Goal: Task Accomplishment & Management: Use online tool/utility

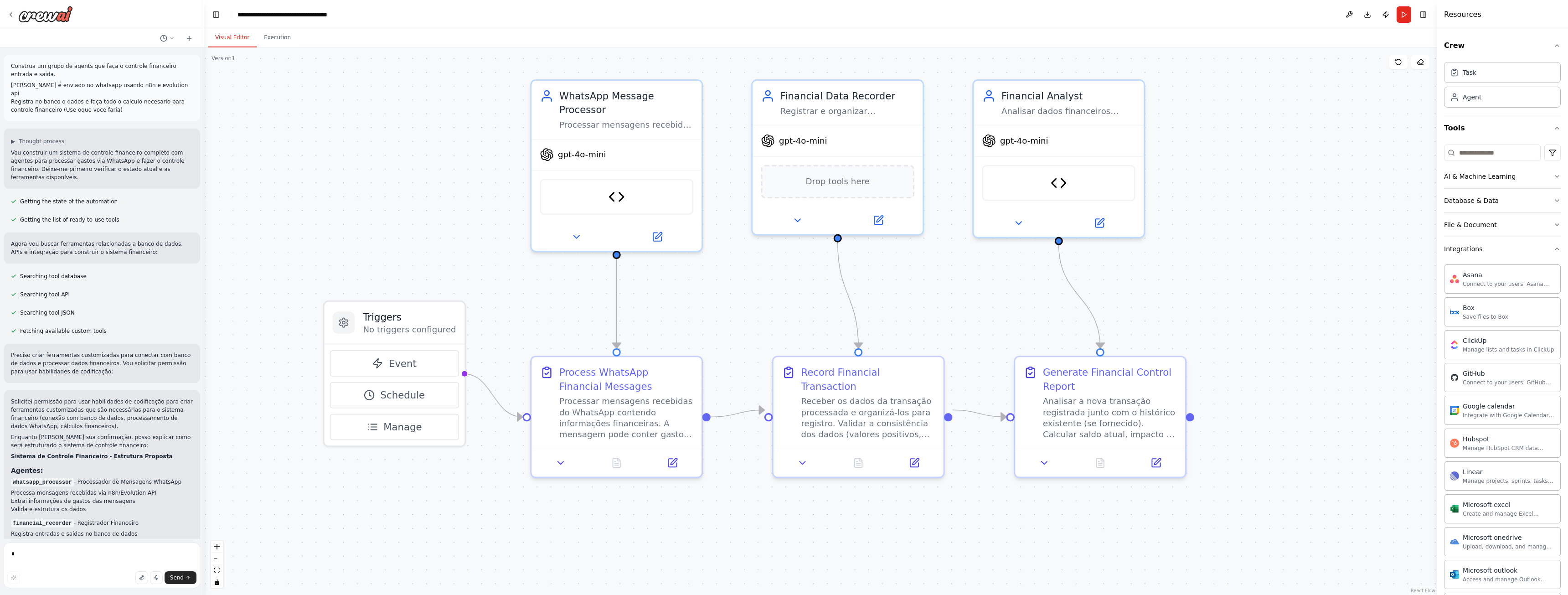
scroll to position [183, 0]
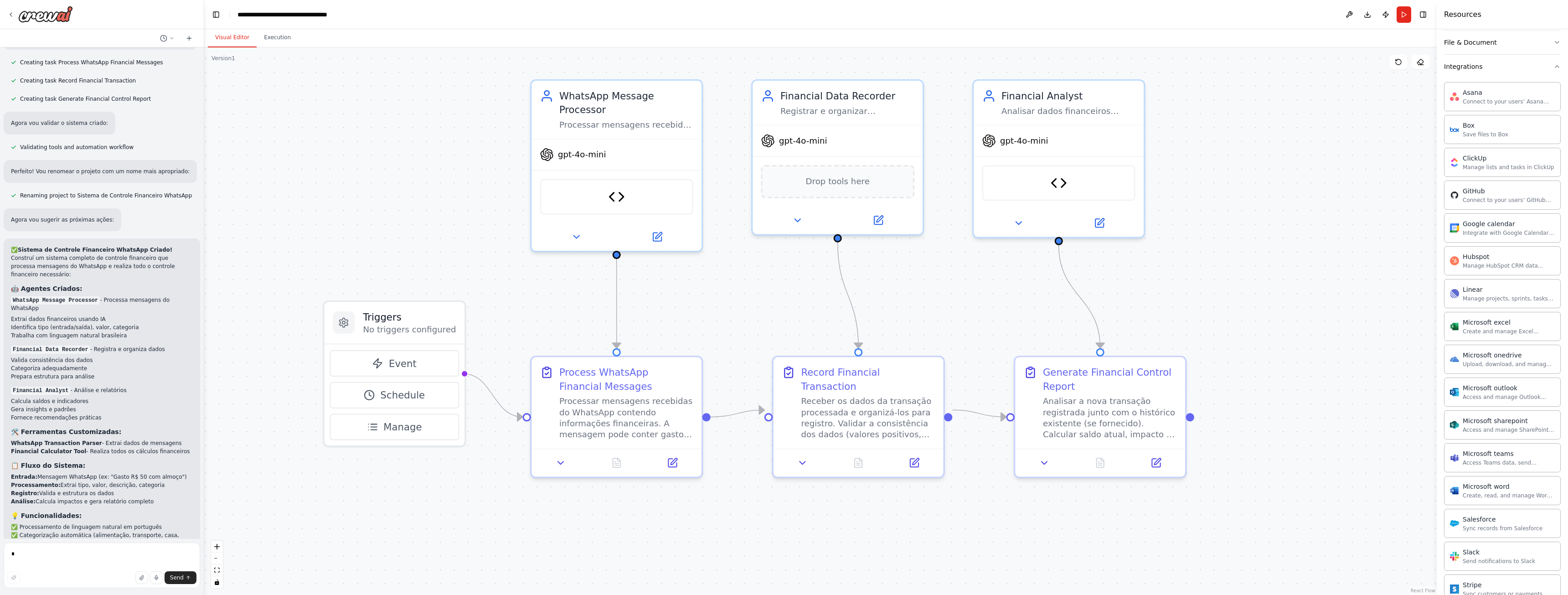
click at [1204, 211] on div ".deletable-edge-delete-btn { width: 20px; height: 20px; border: 0px solid #ffff…" at bounding box center [820, 321] width 1233 height 547
drag, startPoint x: 894, startPoint y: 284, endPoint x: 925, endPoint y: 289, distance: 31.4
click at [925, 289] on div ".deletable-edge-delete-btn { width: 20px; height: 20px; border: 0px solid #ffff…" at bounding box center [820, 321] width 1233 height 547
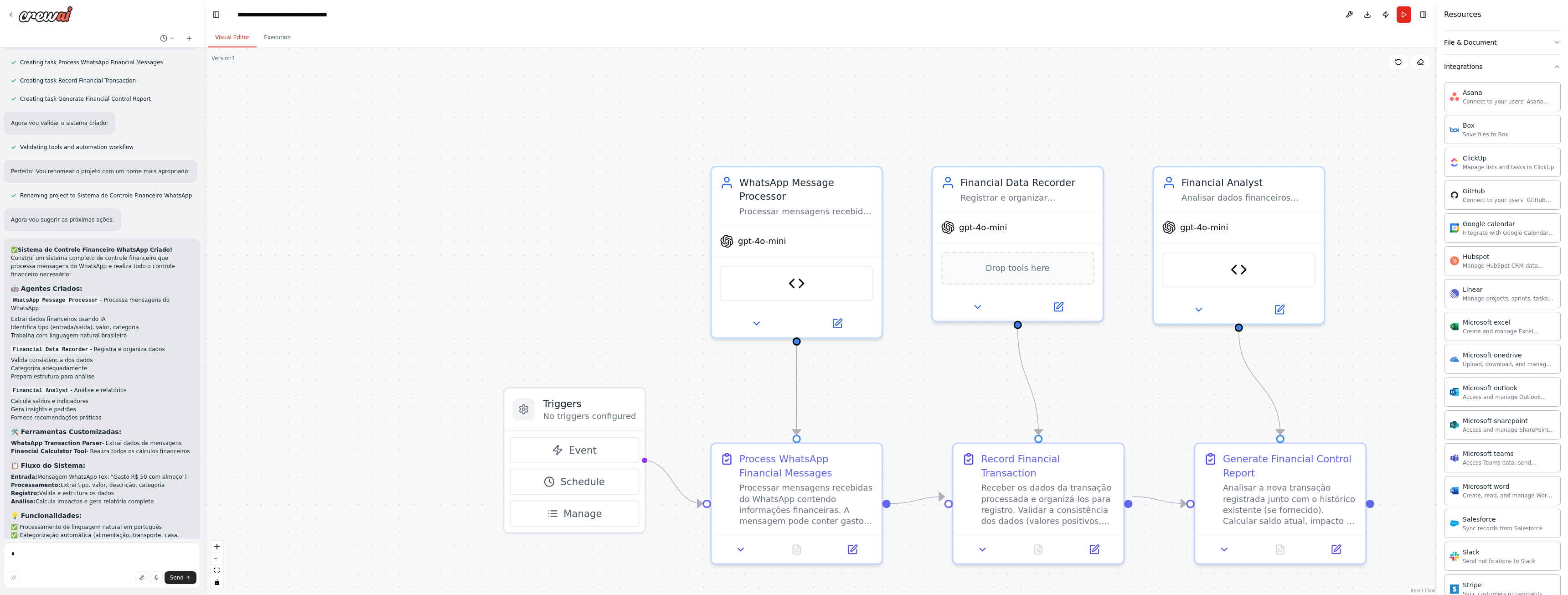
drag, startPoint x: 341, startPoint y: 115, endPoint x: 465, endPoint y: 148, distance: 128.3
click at [465, 148] on div ".deletable-edge-delete-btn { width: 20px; height: 20px; border: 0px solid #ffff…" at bounding box center [820, 321] width 1233 height 547
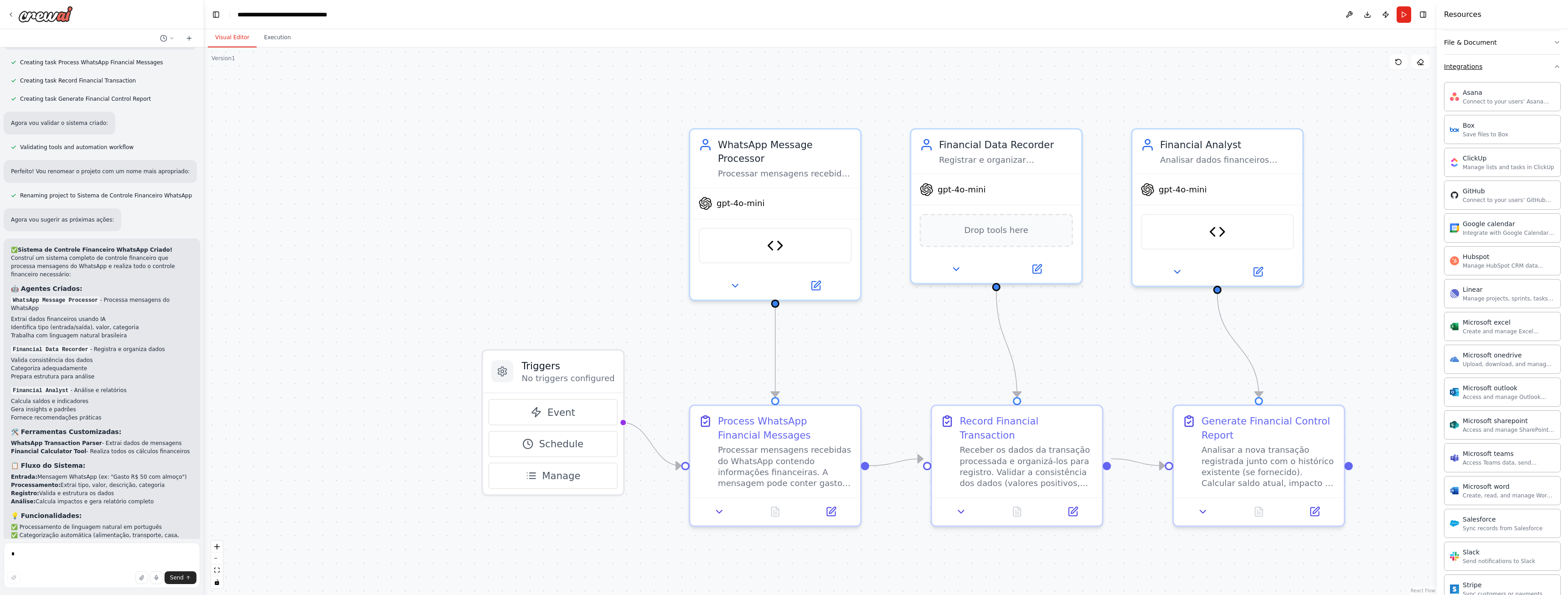
click at [1482, 74] on button "Integrations" at bounding box center [1502, 66] width 117 height 24
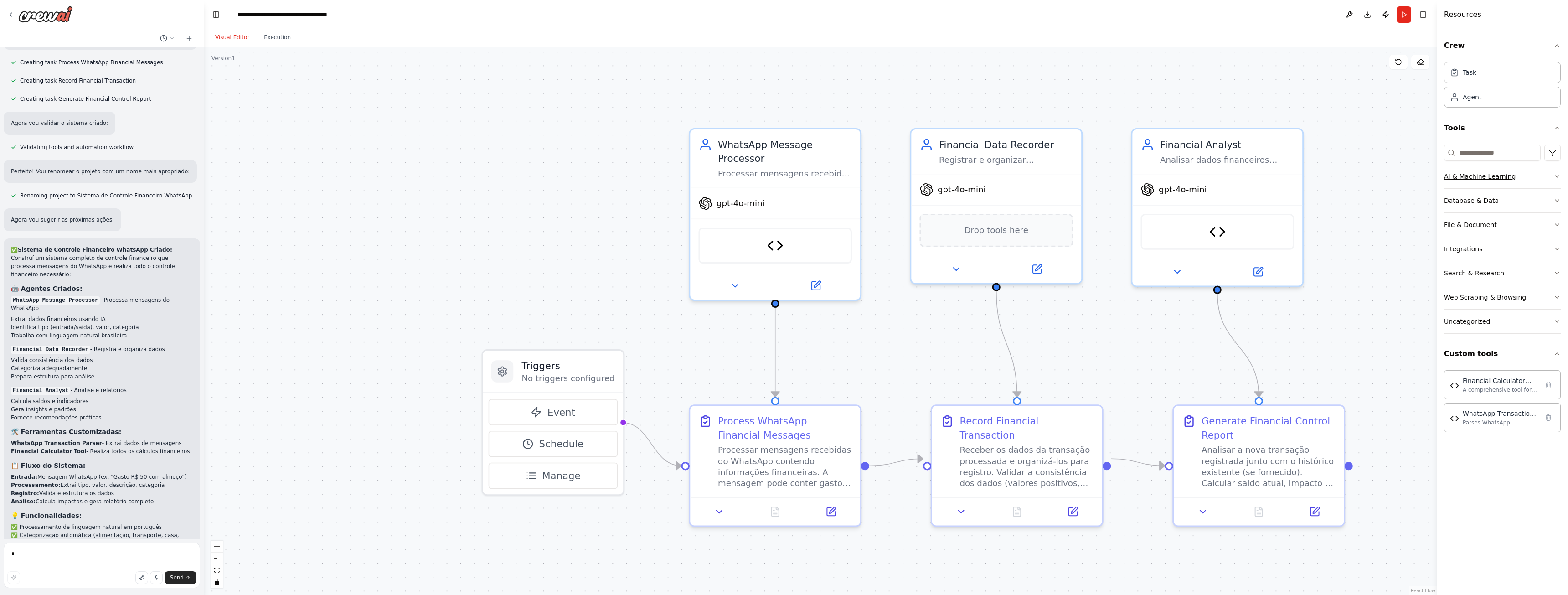
click at [1526, 182] on button "AI & Machine Learning" at bounding box center [1502, 176] width 117 height 24
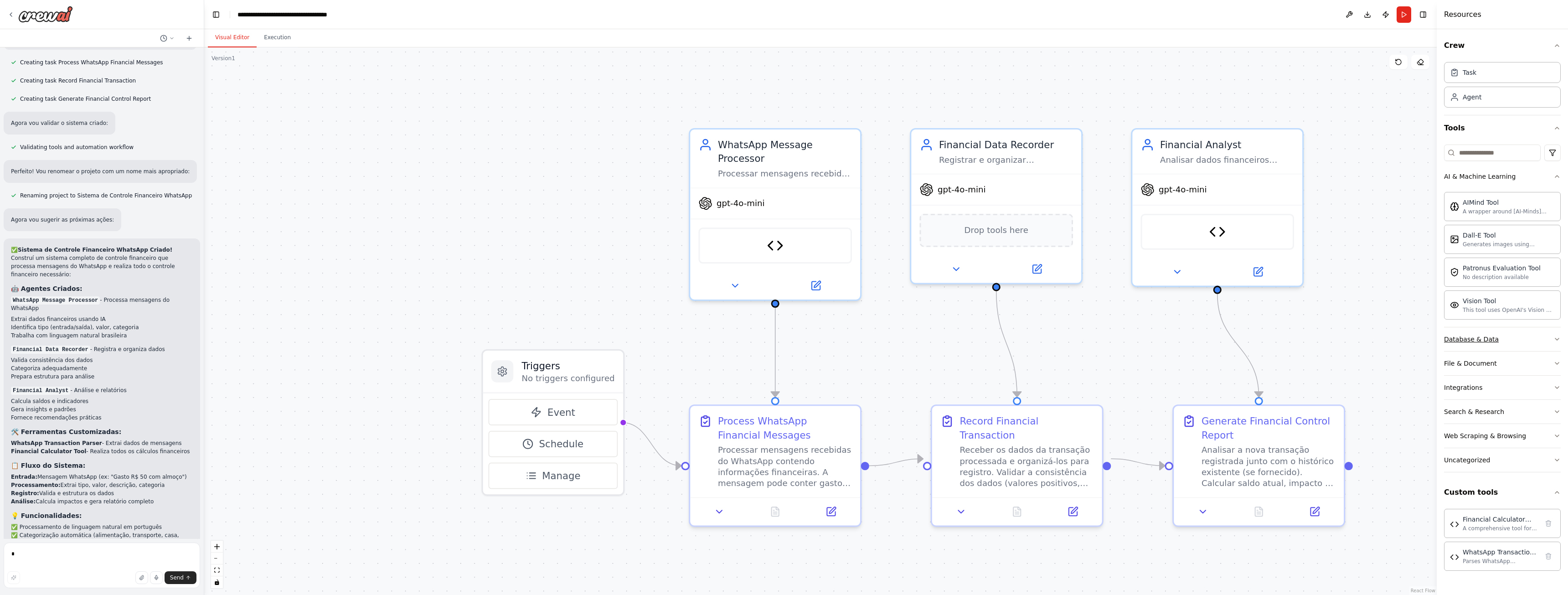
click at [1503, 337] on button "Database & Data" at bounding box center [1502, 339] width 117 height 24
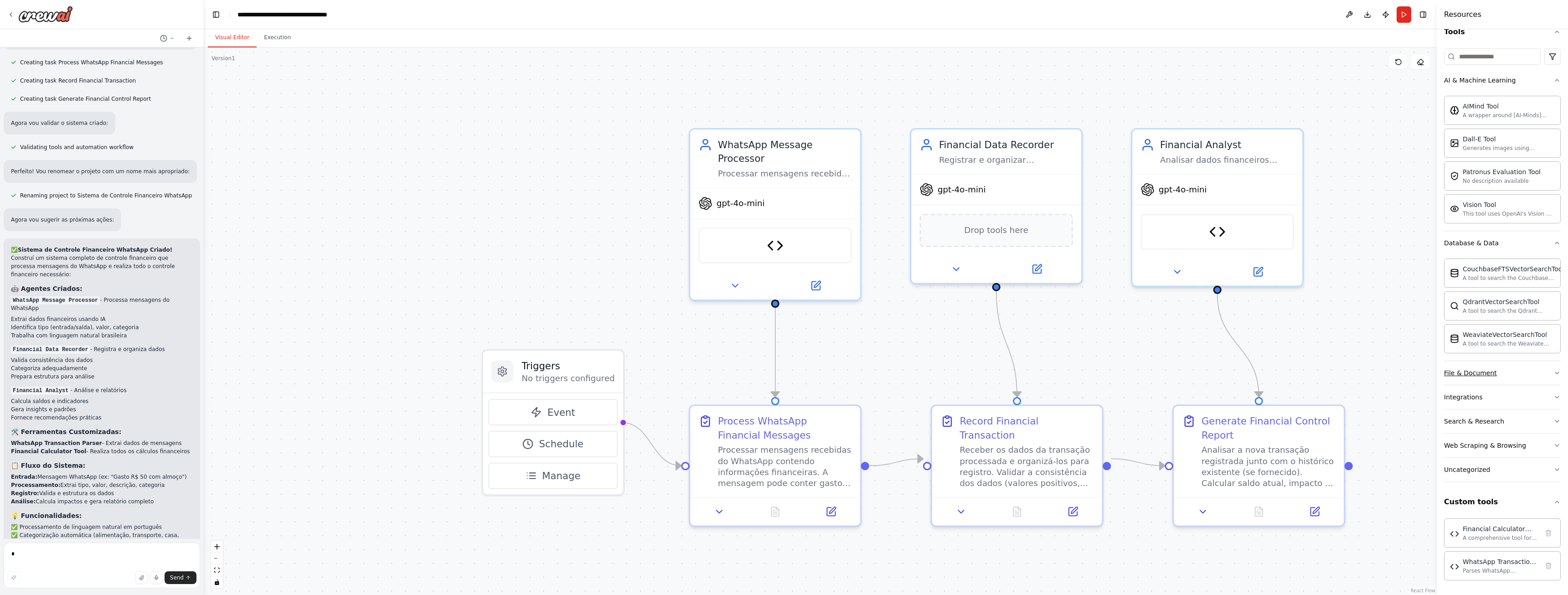
click at [1500, 373] on button "File & Document" at bounding box center [1502, 373] width 117 height 24
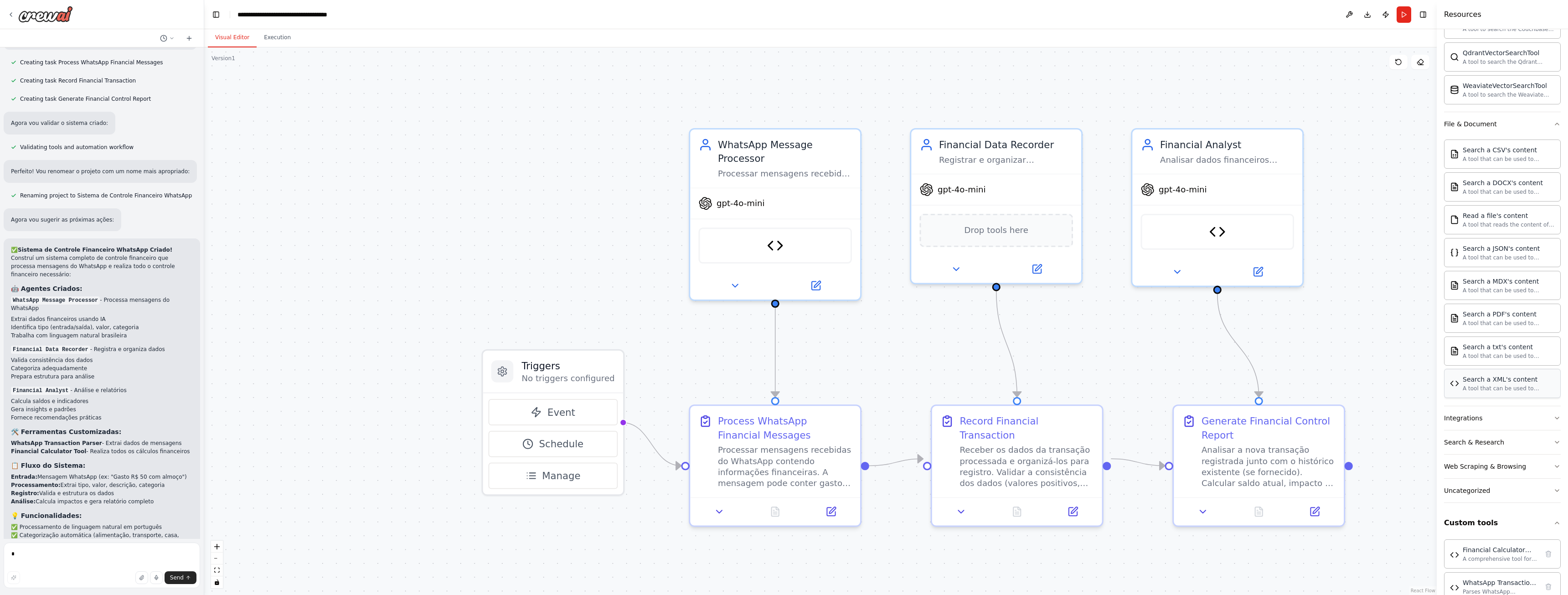
scroll to position [366, 0]
click at [1533, 438] on button "Web Scraping & Browsing" at bounding box center [1502, 445] width 117 height 24
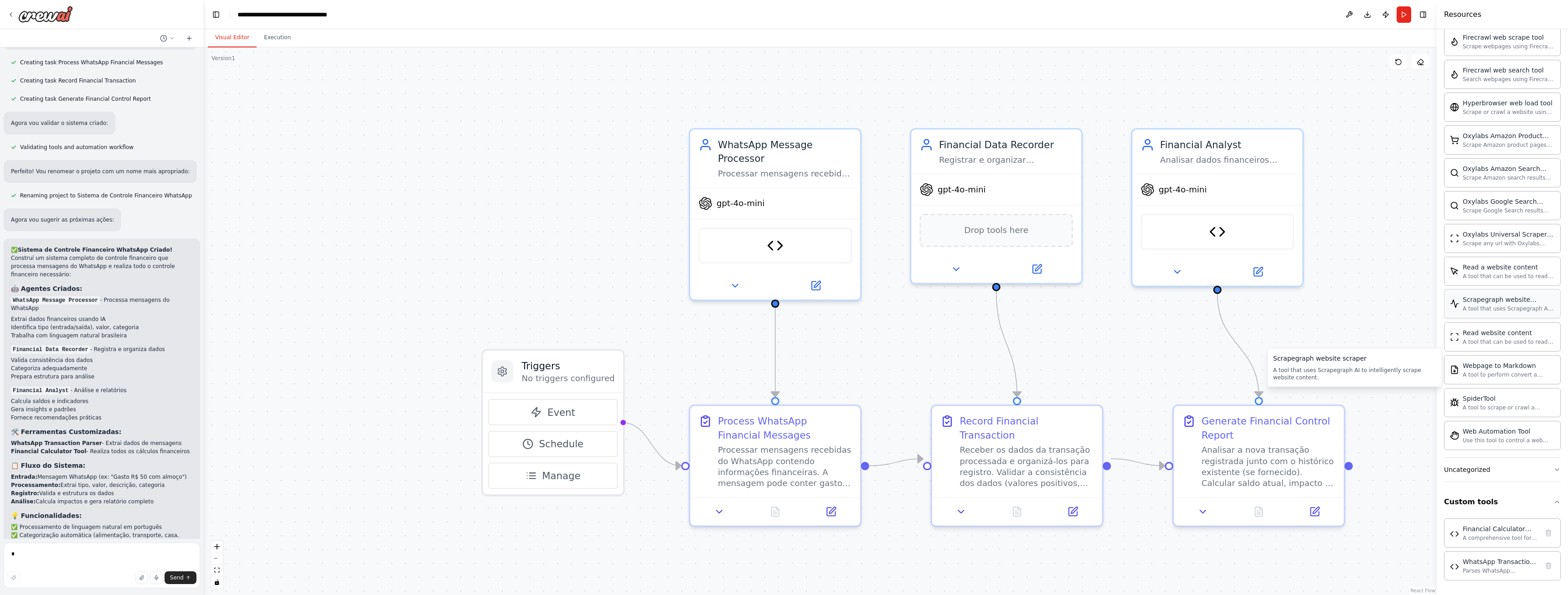
scroll to position [593, 0]
click at [1508, 195] on button "Search & Research" at bounding box center [1502, 195] width 117 height 24
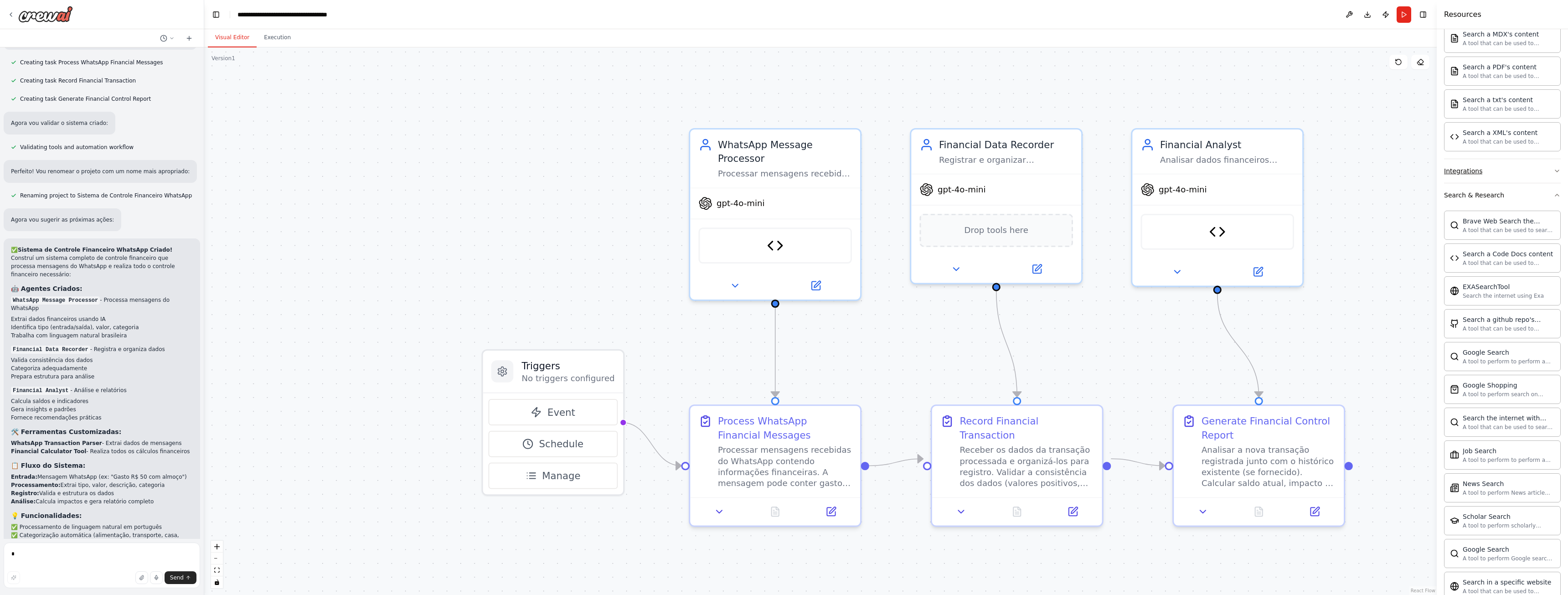
click at [1509, 174] on button "Integrations" at bounding box center [1502, 171] width 117 height 24
